Goal: Information Seeking & Learning: Find specific fact

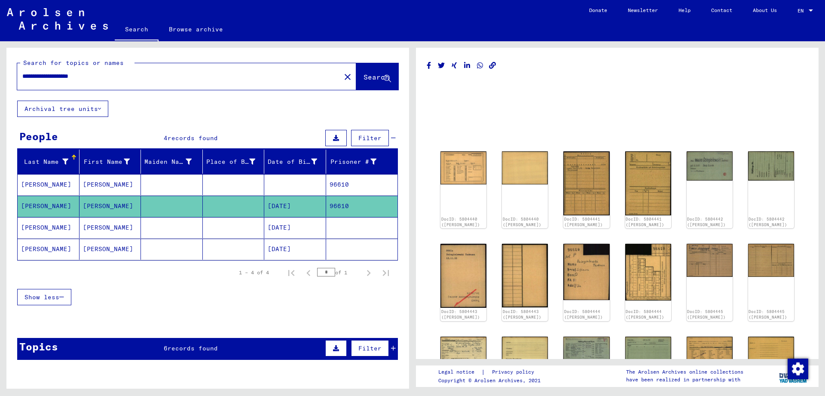
scroll to position [186, 0]
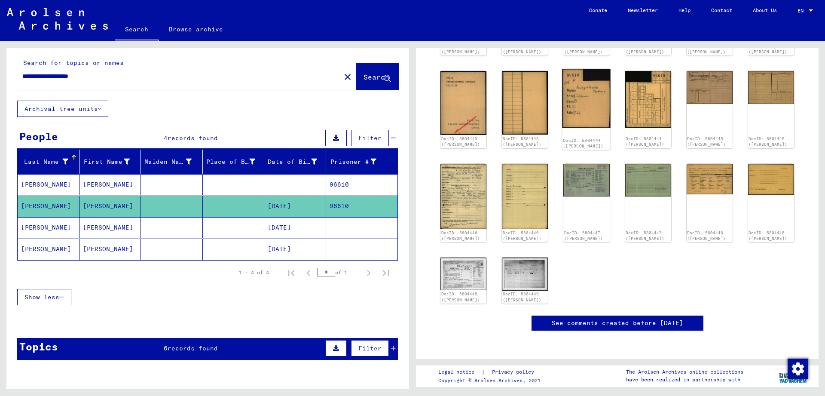
click at [590, 115] on img at bounding box center [587, 98] width 49 height 59
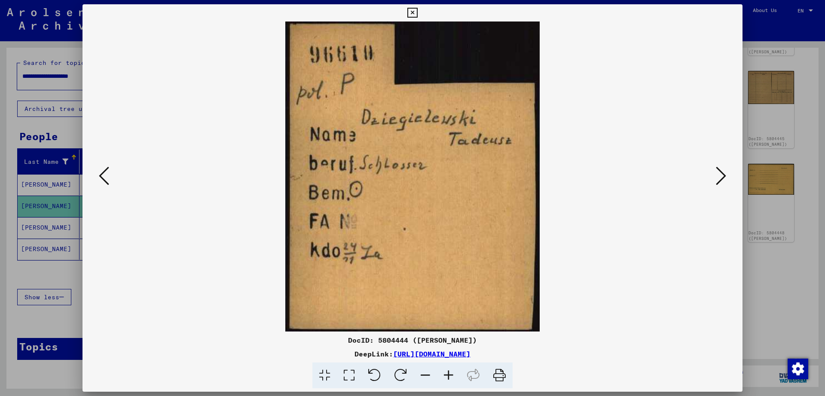
click at [417, 13] on icon at bounding box center [413, 13] width 10 height 10
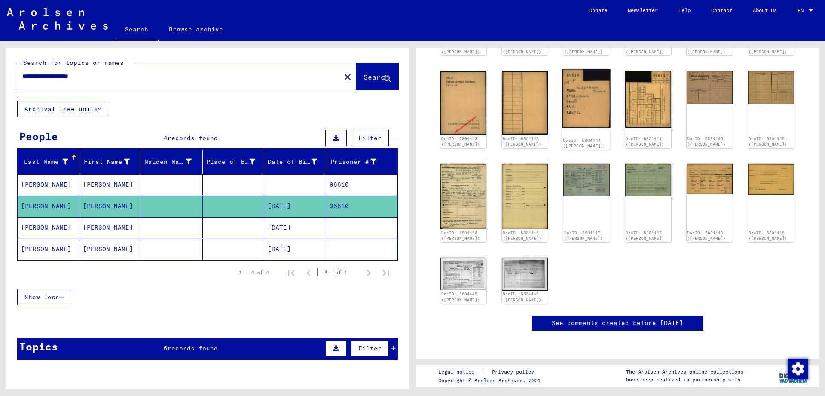
click at [581, 101] on img at bounding box center [587, 98] width 49 height 59
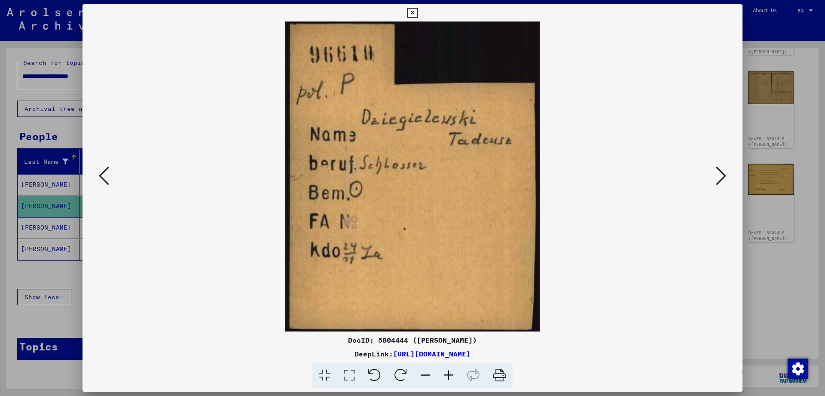
click at [417, 13] on icon at bounding box center [413, 13] width 10 height 10
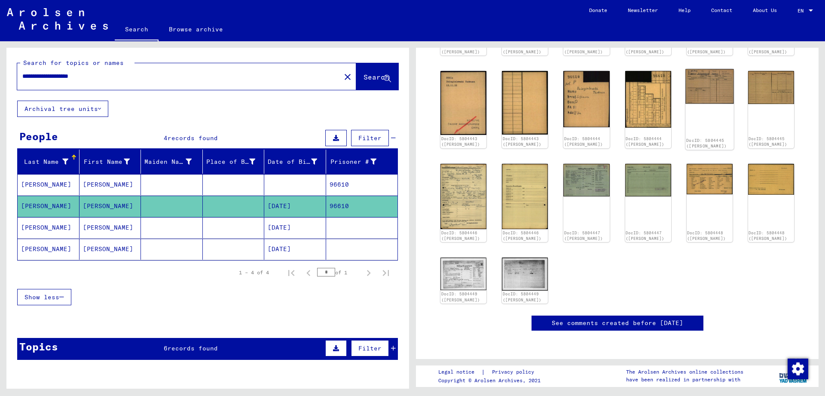
click at [696, 85] on img at bounding box center [710, 86] width 49 height 35
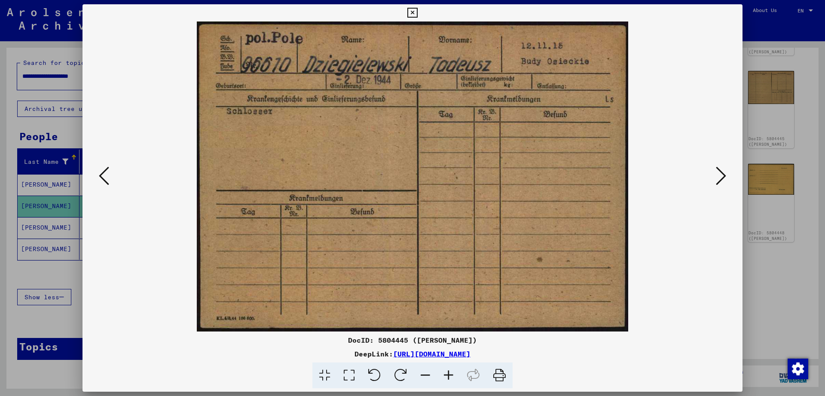
click at [417, 12] on icon at bounding box center [413, 13] width 10 height 10
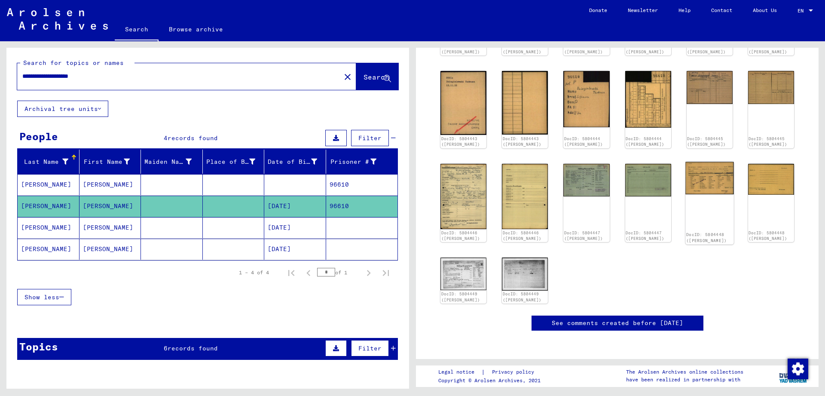
click at [704, 184] on img at bounding box center [710, 178] width 49 height 33
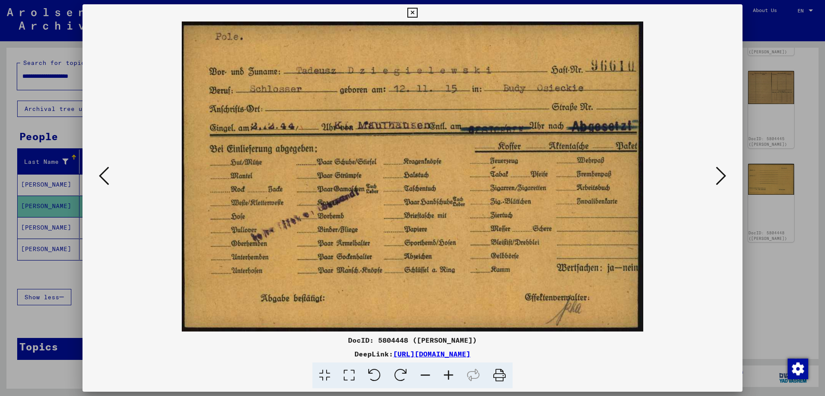
click at [420, 17] on button at bounding box center [412, 12] width 15 height 17
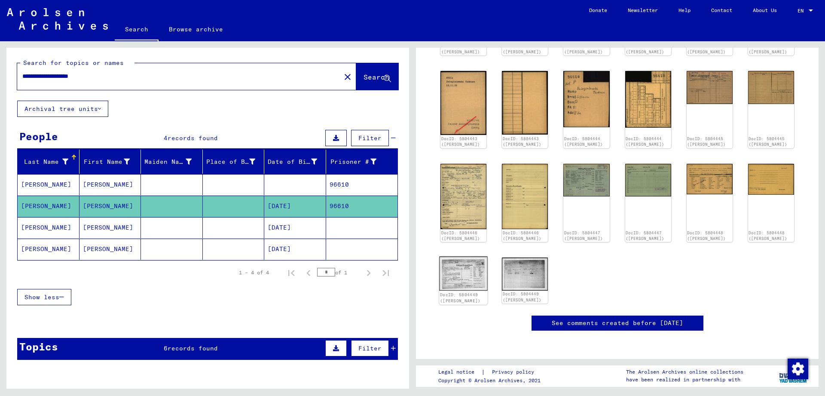
click at [484, 288] on img at bounding box center [463, 273] width 49 height 34
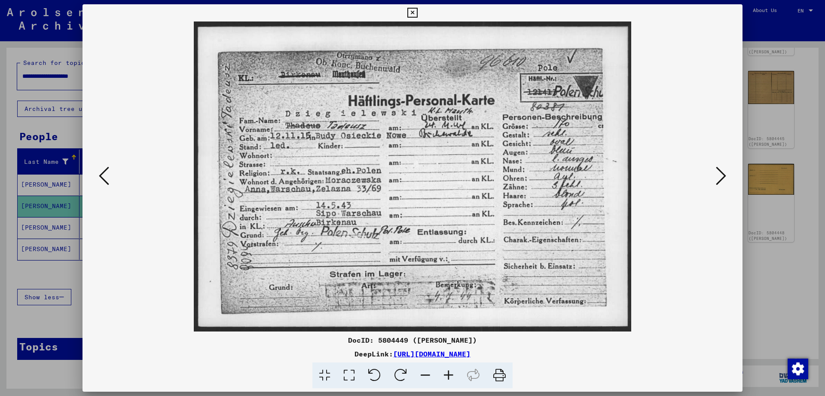
click at [417, 15] on icon at bounding box center [413, 13] width 10 height 10
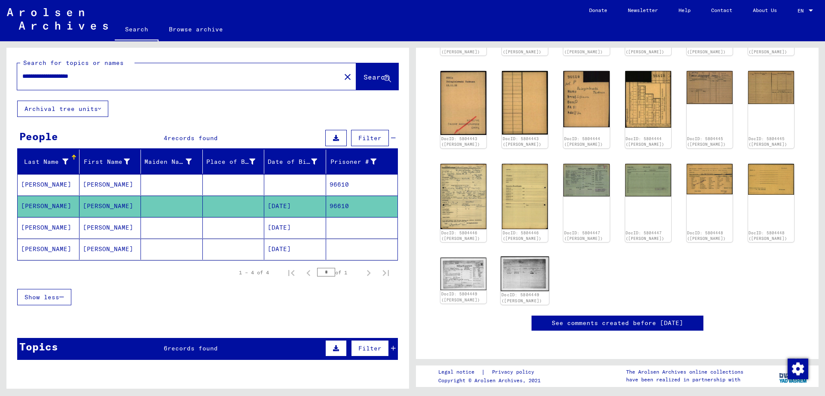
click at [511, 288] on img at bounding box center [525, 273] width 49 height 34
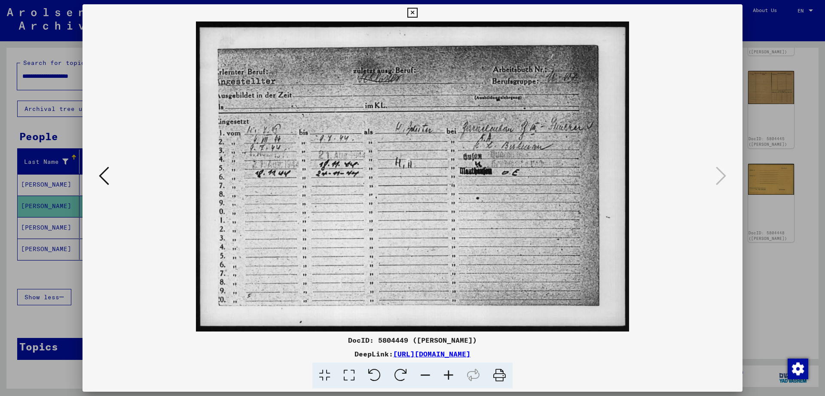
click at [417, 13] on icon at bounding box center [413, 13] width 10 height 10
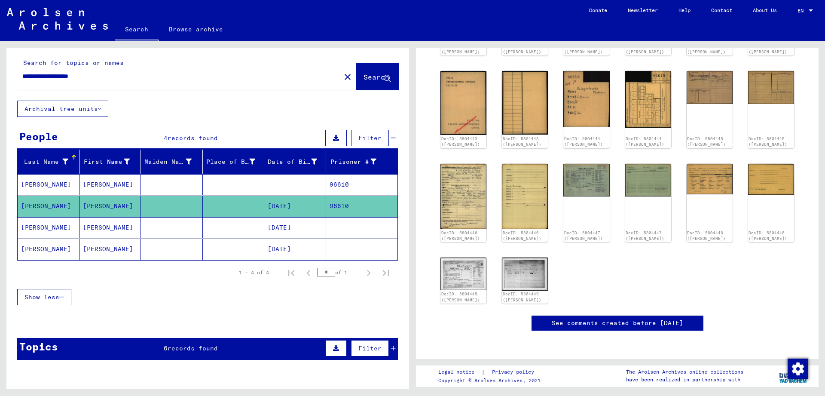
click at [350, 188] on mat-cell "96610" at bounding box center [362, 184] width 72 height 21
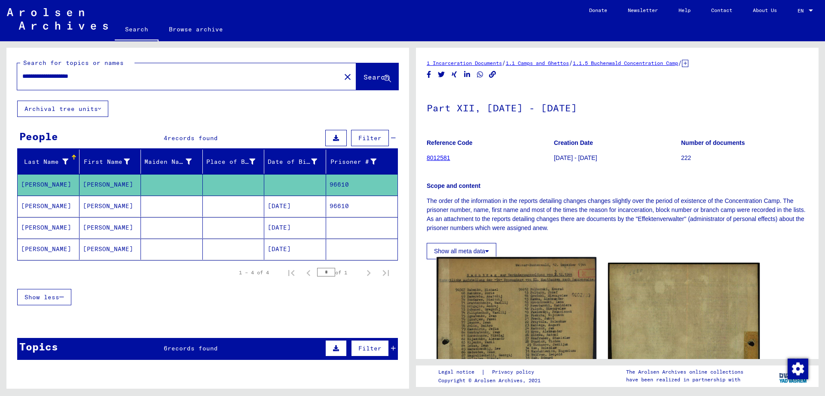
click at [548, 317] on img at bounding box center [517, 372] width 160 height 230
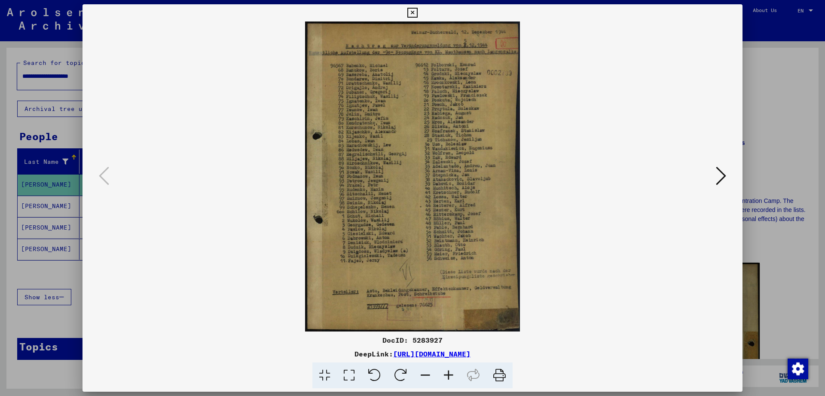
click at [548, 317] on img at bounding box center [413, 176] width 602 height 310
click at [448, 373] on icon at bounding box center [448, 375] width 23 height 26
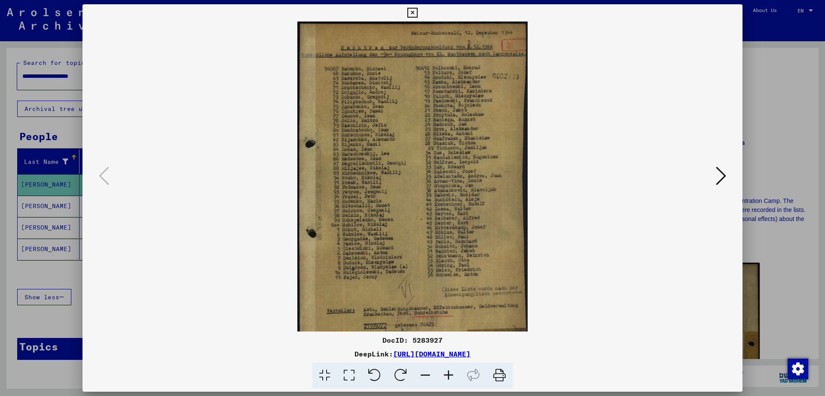
click at [448, 373] on icon at bounding box center [448, 375] width 23 height 26
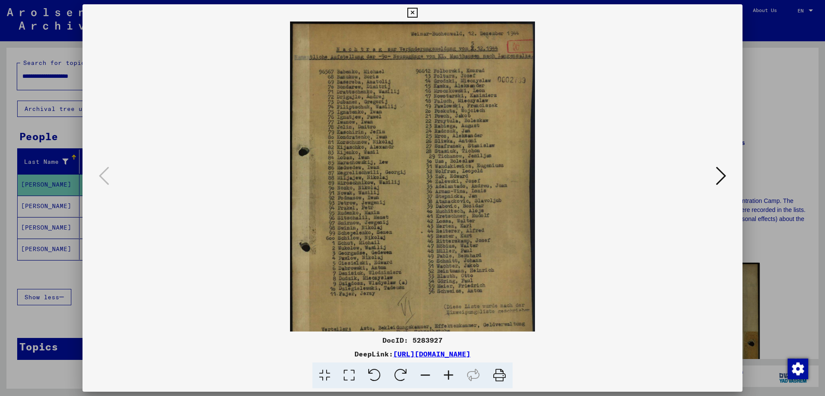
click at [448, 373] on icon at bounding box center [448, 375] width 23 height 26
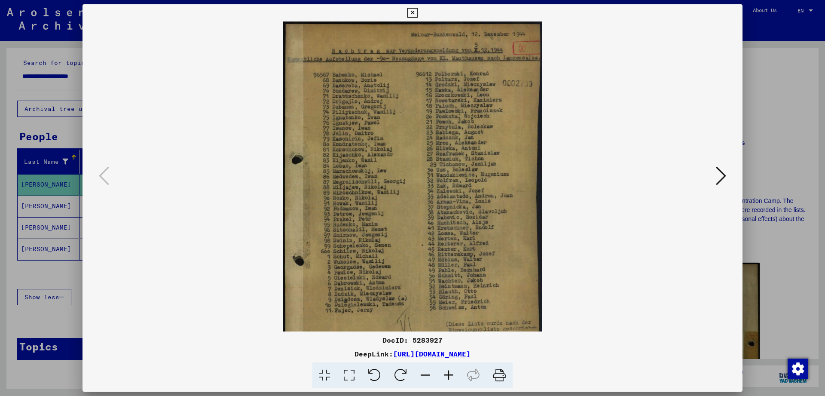
click at [448, 370] on icon at bounding box center [448, 375] width 23 height 26
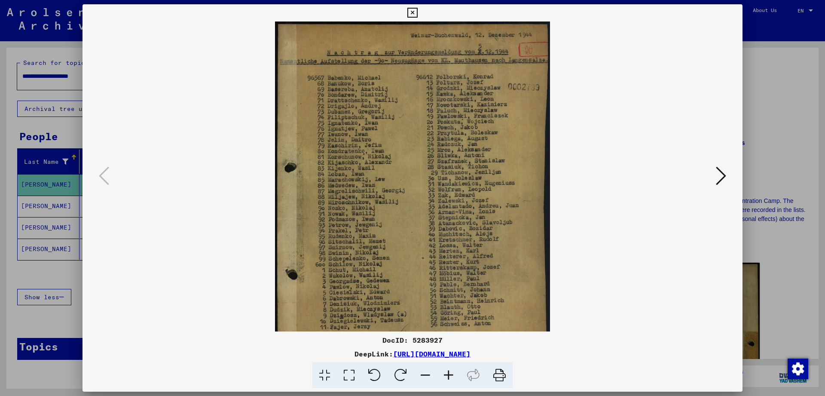
click at [448, 369] on icon at bounding box center [448, 375] width 23 height 26
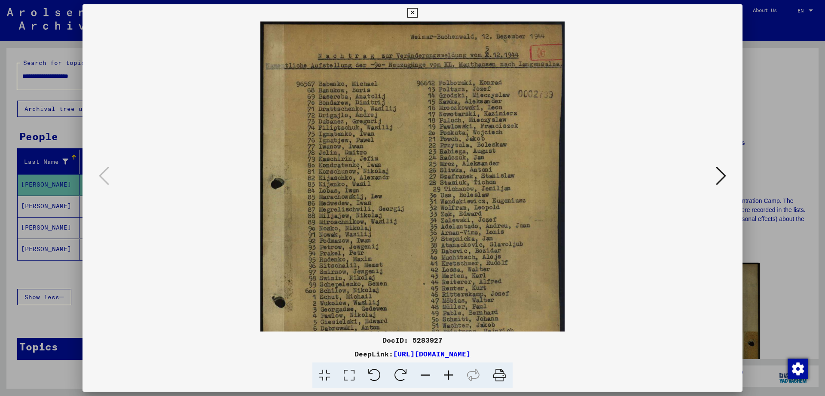
click at [448, 369] on icon at bounding box center [448, 375] width 23 height 26
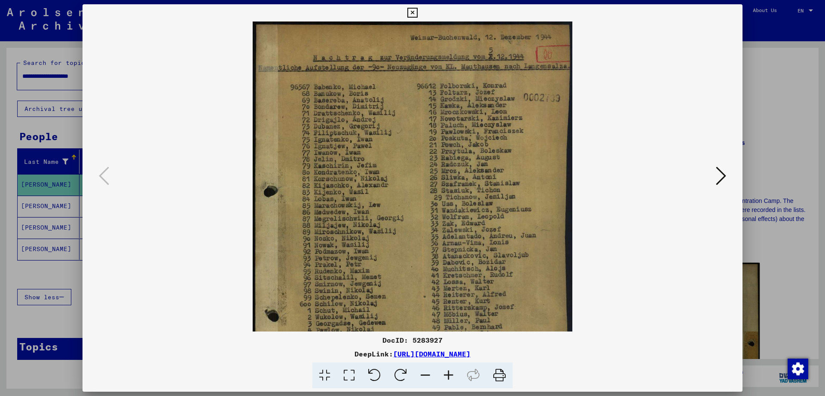
click at [417, 13] on icon at bounding box center [413, 13] width 10 height 10
